Goal: Navigation & Orientation: Find specific page/section

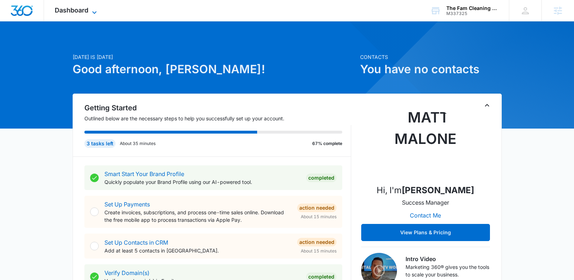
click at [70, 13] on span "Dashboard" at bounding box center [72, 10] width 34 height 8
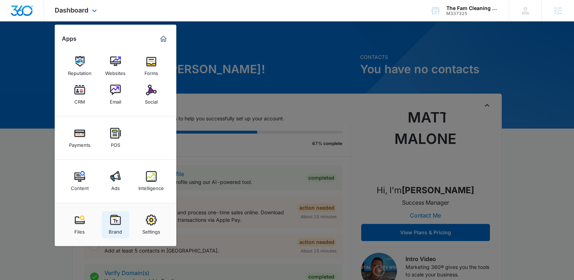
click at [115, 231] on div "Brand" at bounding box center [115, 230] width 13 height 9
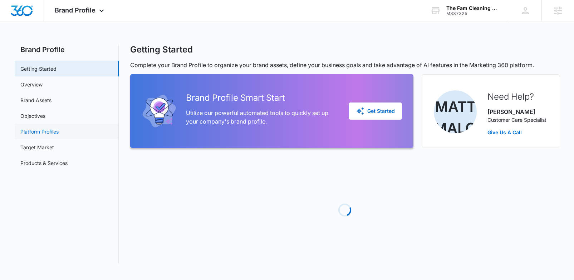
click at [59, 134] on link "Platform Profiles" at bounding box center [39, 132] width 38 height 8
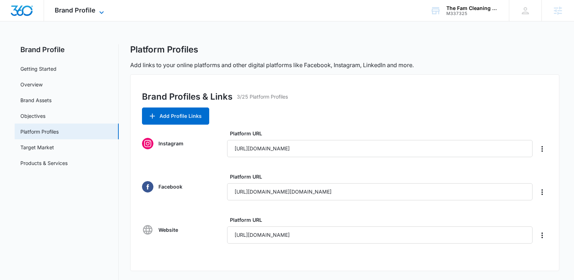
click at [76, 8] on span "Brand Profile" at bounding box center [75, 10] width 41 height 8
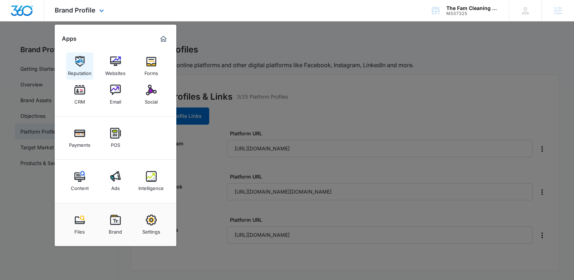
click at [79, 71] on div "Reputation" at bounding box center [80, 71] width 24 height 9
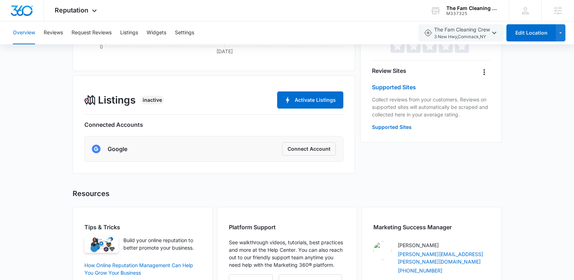
scroll to position [145, 0]
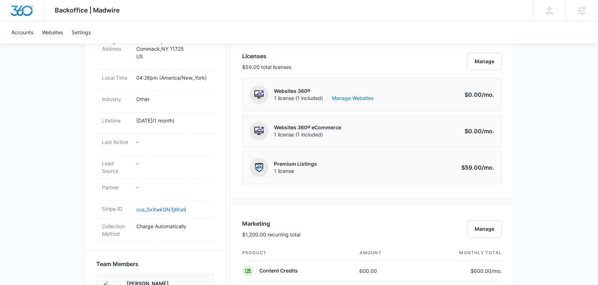
scroll to position [321, 0]
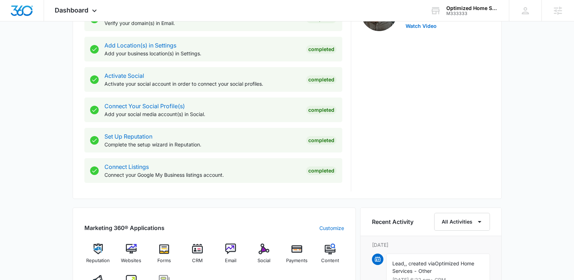
scroll to position [339, 0]
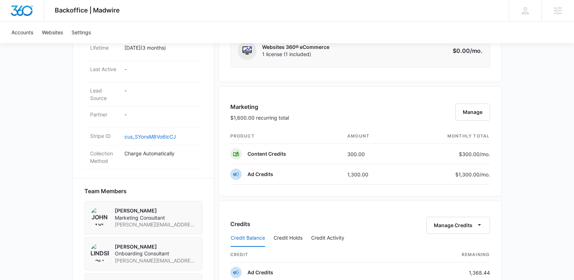
scroll to position [440, 0]
